Goal: Navigation & Orientation: Understand site structure

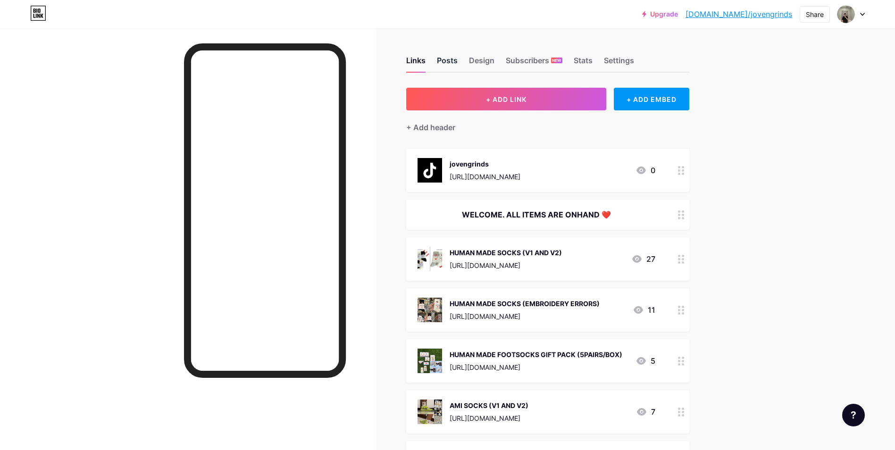
click at [457, 61] on div "Posts" at bounding box center [447, 63] width 21 height 17
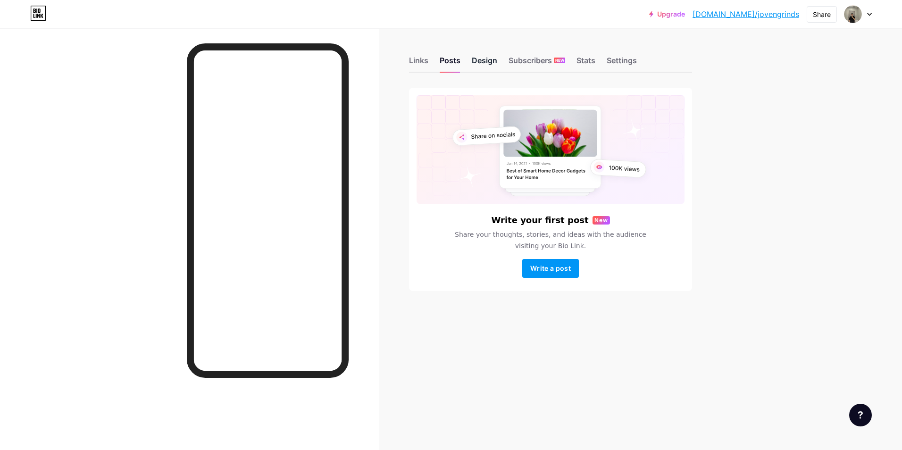
click at [480, 62] on div "Design" at bounding box center [484, 63] width 25 height 17
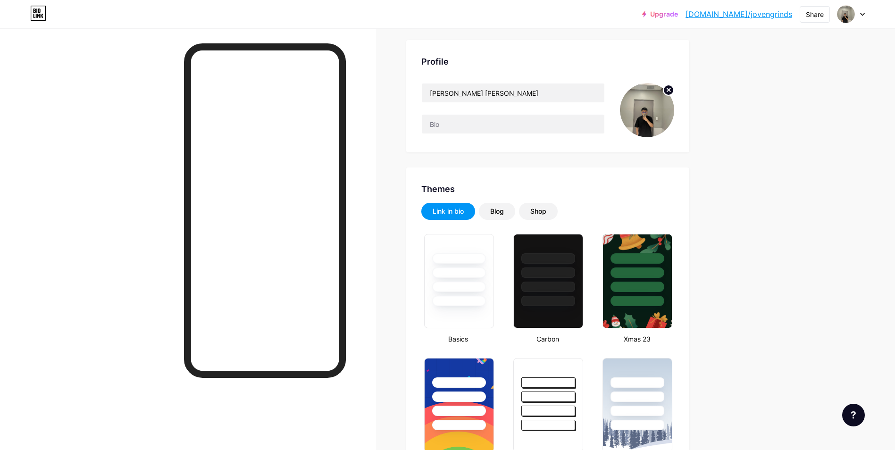
scroll to position [47, 0]
click at [555, 218] on div "Shop" at bounding box center [538, 211] width 39 height 17
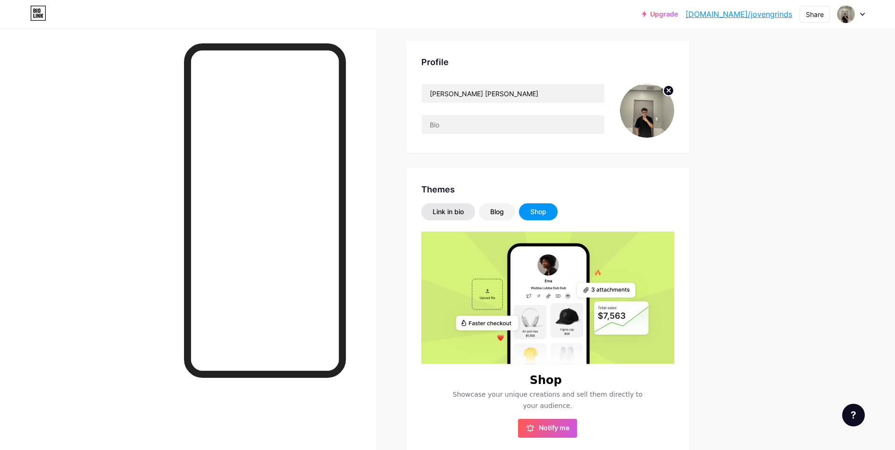
click at [454, 217] on div "Link in bio" at bounding box center [448, 211] width 54 height 17
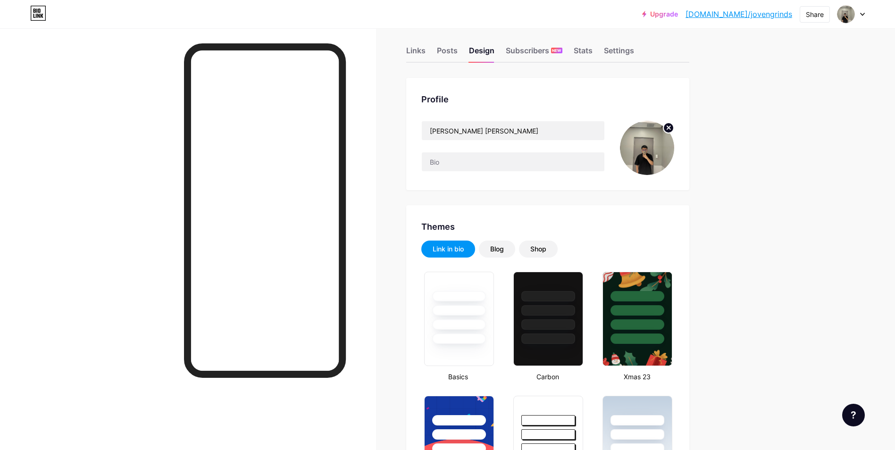
scroll to position [0, 0]
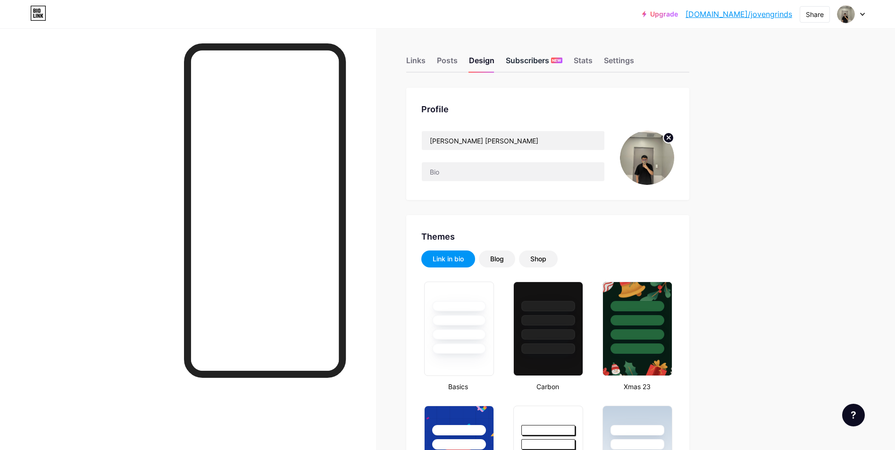
click at [545, 59] on div "Subscribers NEW" at bounding box center [534, 63] width 57 height 17
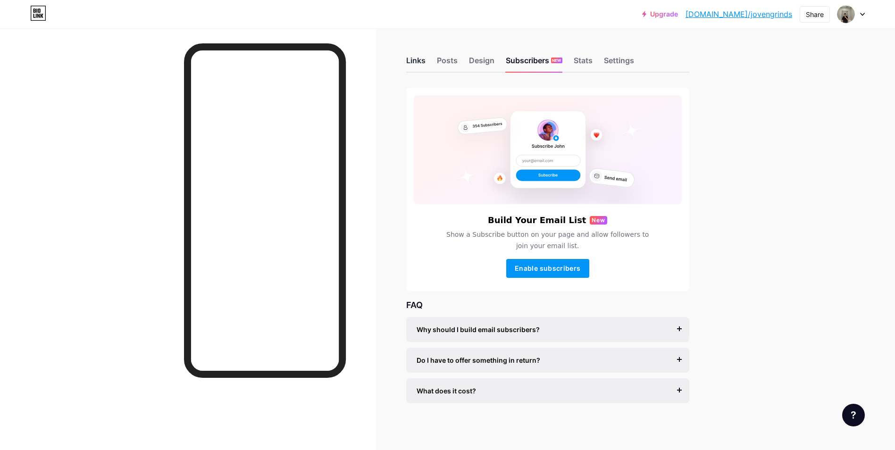
click at [423, 65] on div "Links" at bounding box center [415, 63] width 19 height 17
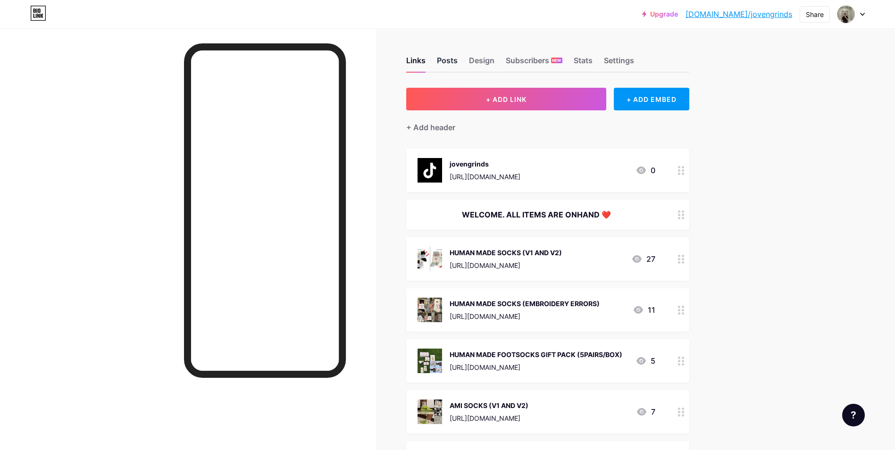
click at [453, 65] on div "Posts" at bounding box center [447, 63] width 21 height 17
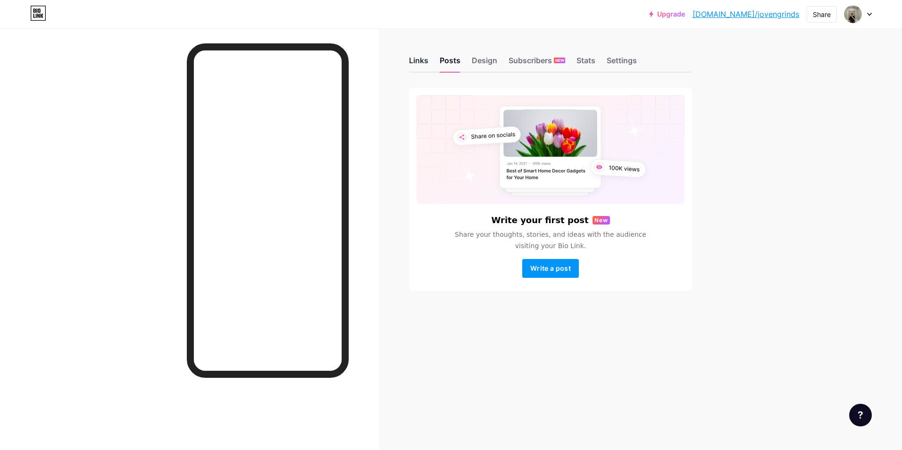
click at [424, 62] on div "Links" at bounding box center [418, 63] width 19 height 17
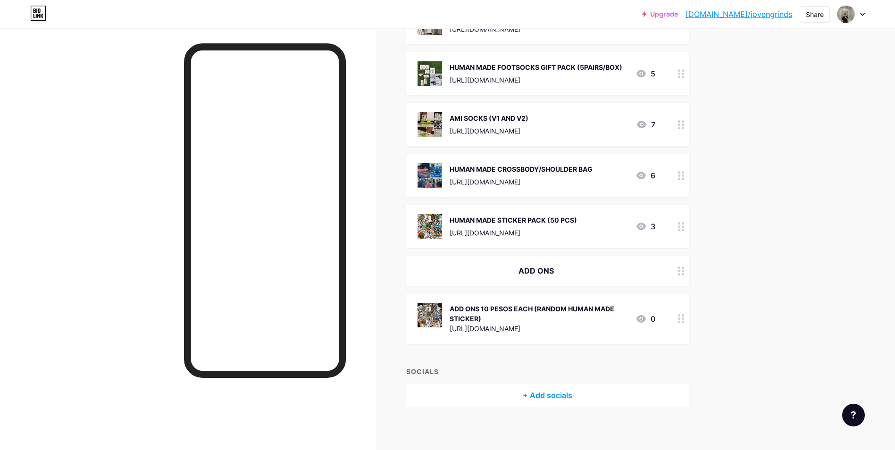
scroll to position [291, 0]
